Goal: Transaction & Acquisition: Download file/media

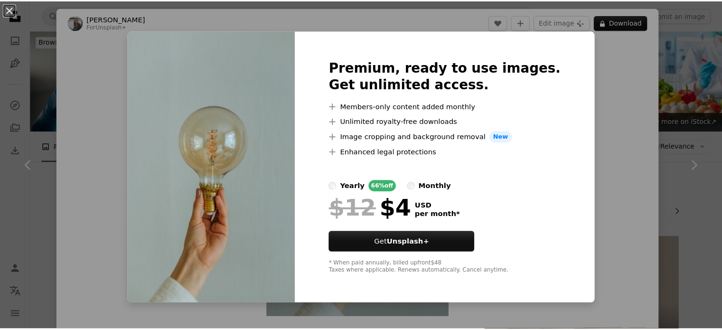
scroll to position [748, 0]
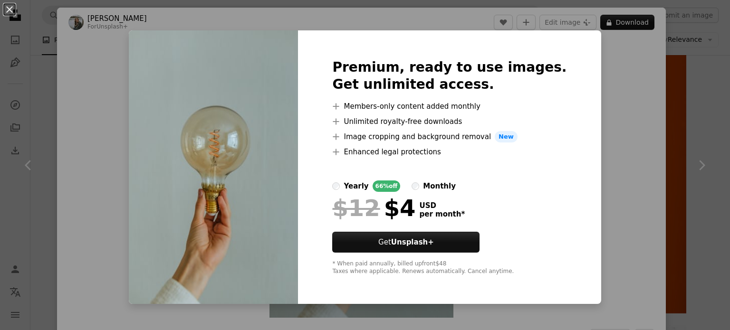
click at [642, 197] on div "An X shape Premium, ready to use images. Get unlimited access. A plus sign Memb…" at bounding box center [365, 165] width 730 height 330
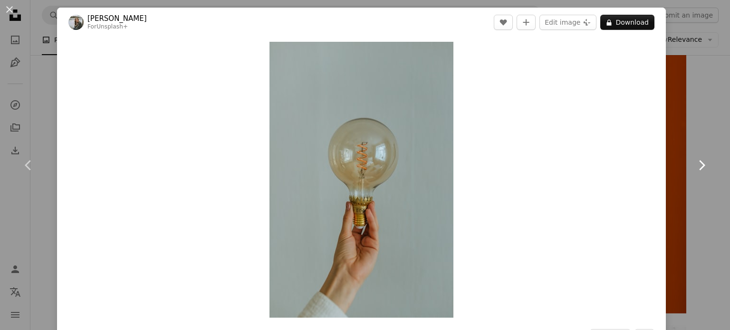
click at [694, 155] on link "Chevron right" at bounding box center [701, 165] width 57 height 91
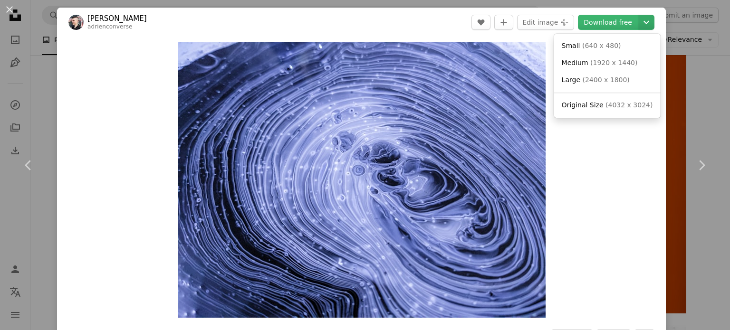
click at [638, 23] on icon "Chevron down" at bounding box center [645, 22] width 15 height 11
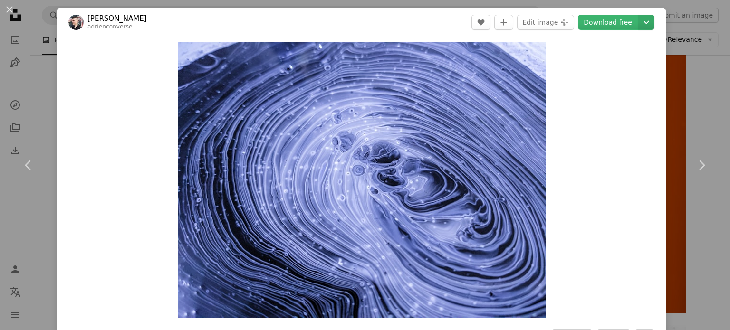
click at [638, 23] on icon "Chevron down" at bounding box center [645, 22] width 15 height 11
click at [11, 9] on button "An X shape" at bounding box center [9, 9] width 11 height 11
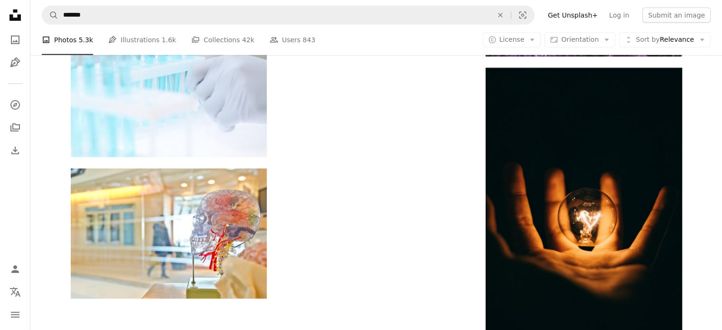
scroll to position [2826, 0]
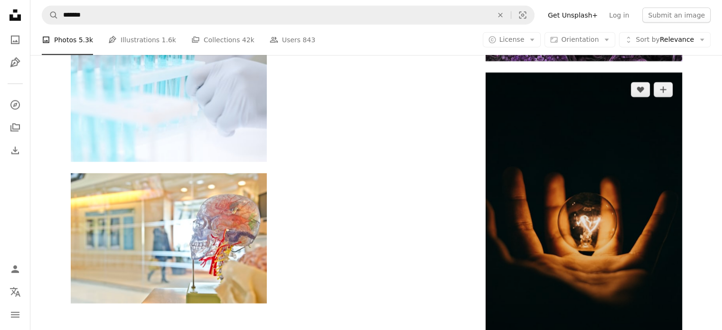
click at [594, 257] on img at bounding box center [584, 220] width 196 height 294
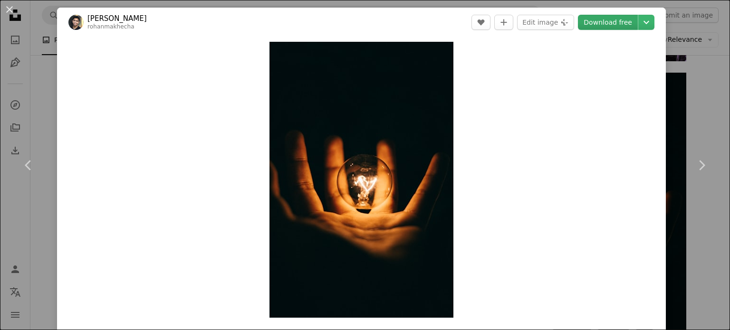
click at [597, 25] on link "Download free" at bounding box center [608, 22] width 60 height 15
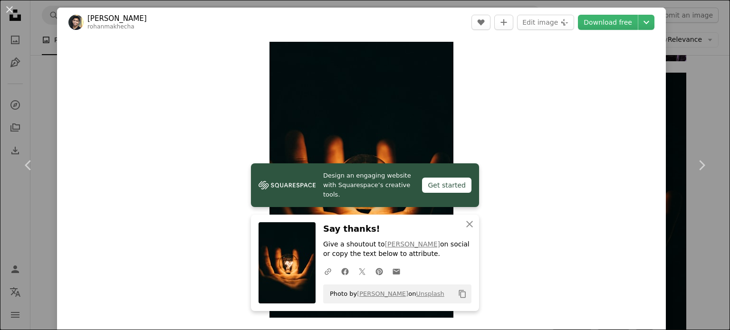
click at [531, 129] on div "Zoom in" at bounding box center [361, 179] width 608 height 285
click at [686, 125] on link "Chevron right" at bounding box center [701, 165] width 57 height 91
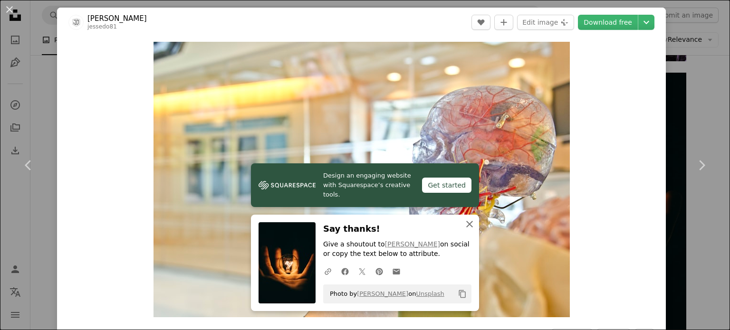
drag, startPoint x: 461, startPoint y: 231, endPoint x: 469, endPoint y: 222, distance: 12.1
click at [469, 222] on button "An X shape Close" at bounding box center [469, 224] width 19 height 19
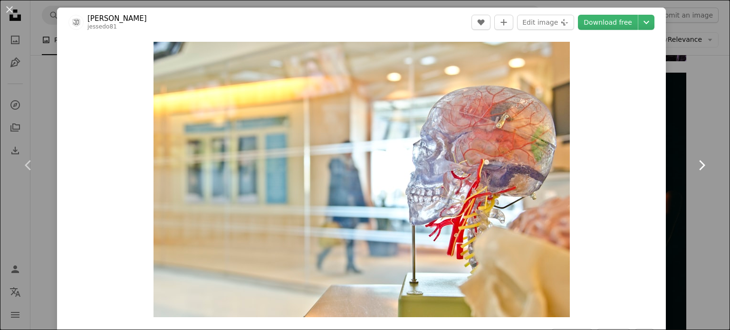
click at [704, 120] on link "Chevron right" at bounding box center [701, 165] width 57 height 91
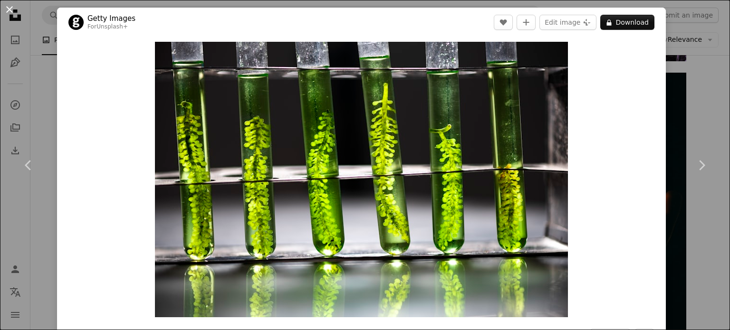
click at [9, 10] on button "An X shape" at bounding box center [9, 9] width 11 height 11
